Goal: Task Accomplishment & Management: Manage account settings

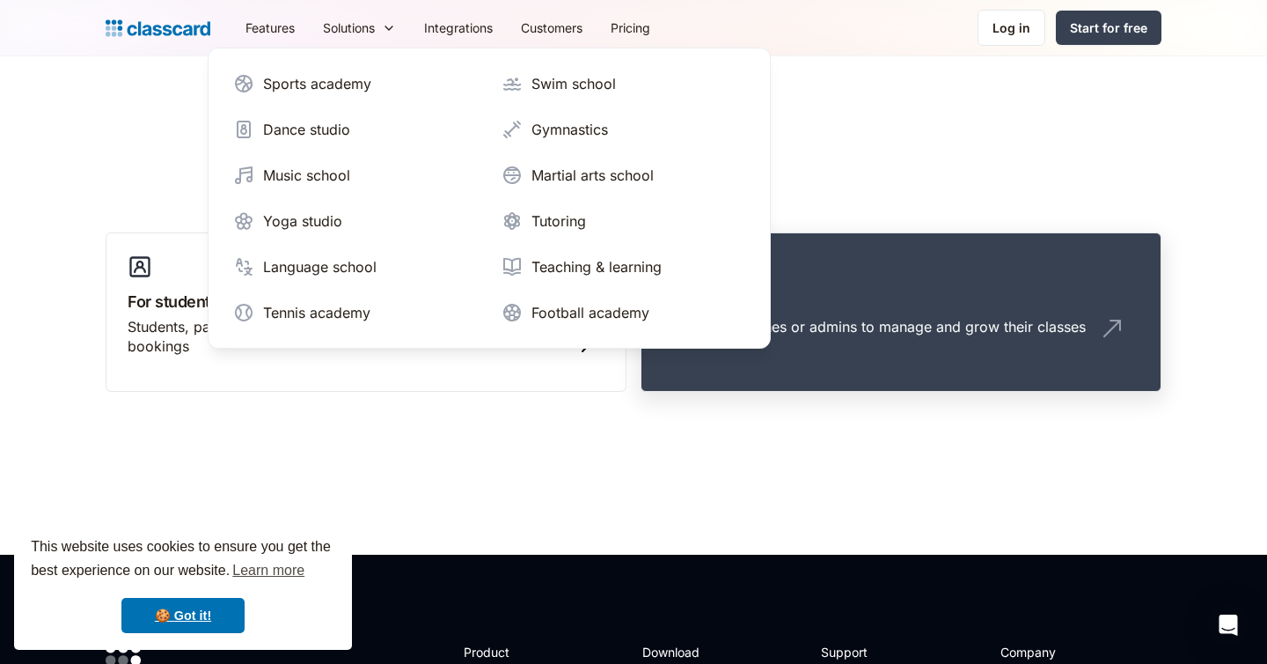
click at [834, 329] on div "Teachers, coaches or admins to manage and grow their classes" at bounding box center [874, 326] width 423 height 19
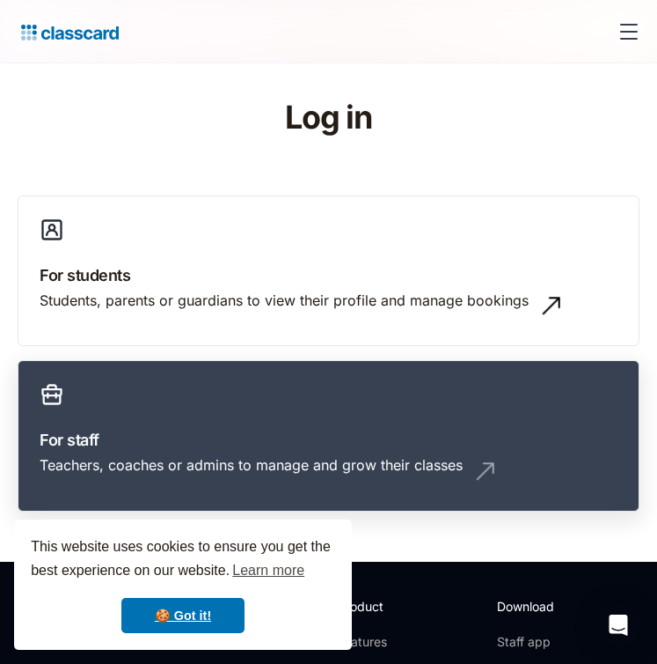
click at [287, 408] on link "For staff Teachers, coaches or admins to manage and grow their classes" at bounding box center [329, 435] width 622 height 151
